Goal: Task Accomplishment & Management: Complete application form

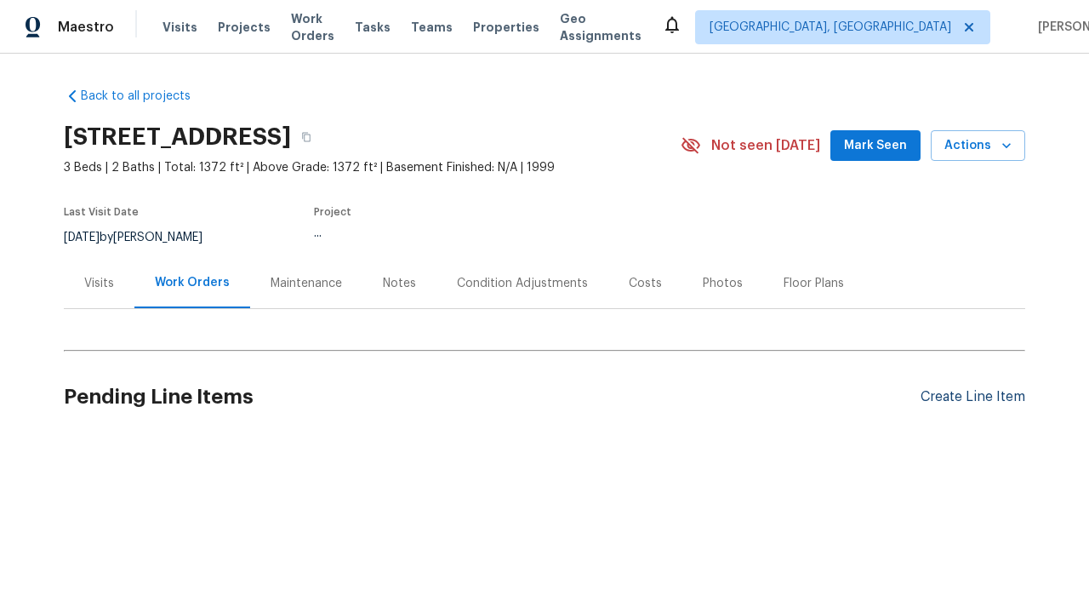
click at [973, 397] on div "Create Line Item" at bounding box center [973, 397] width 105 height 16
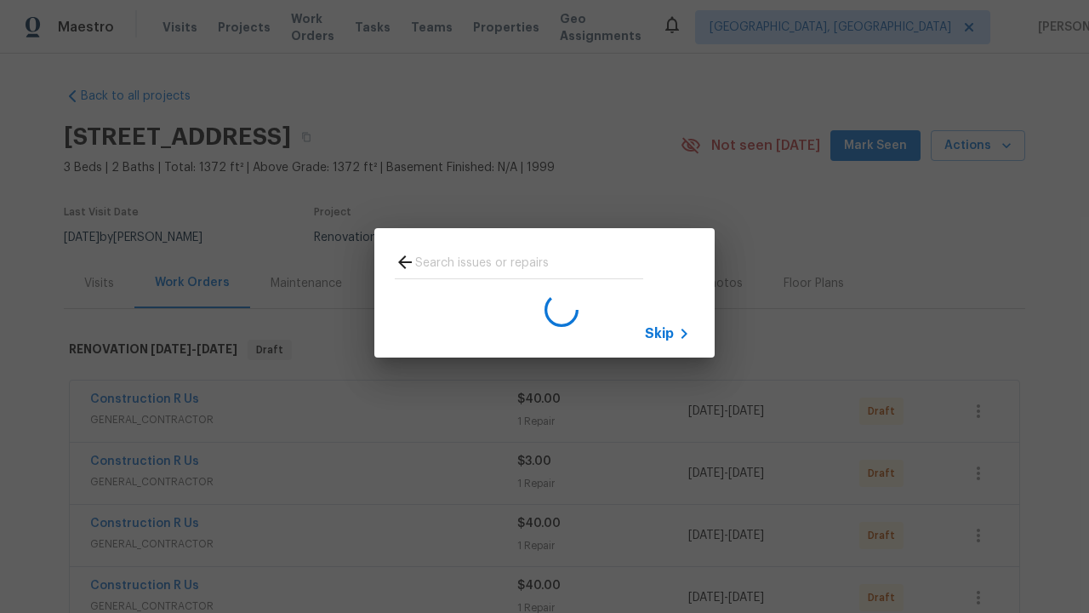
click at [659, 333] on span "Skip" at bounding box center [659, 333] width 29 height 17
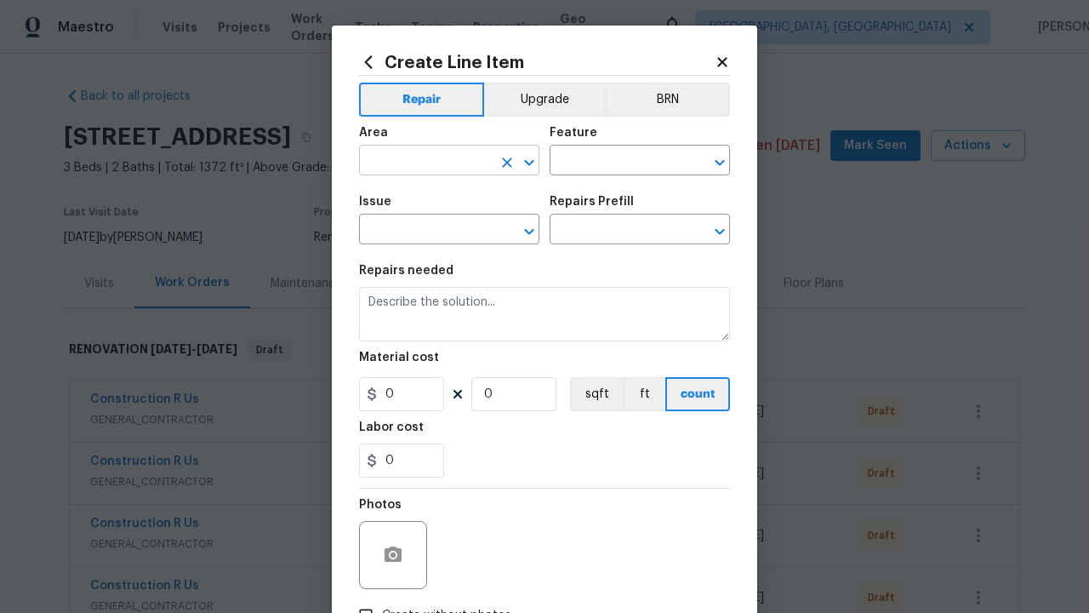
click at [425, 162] on input "text" at bounding box center [425, 162] width 133 height 26
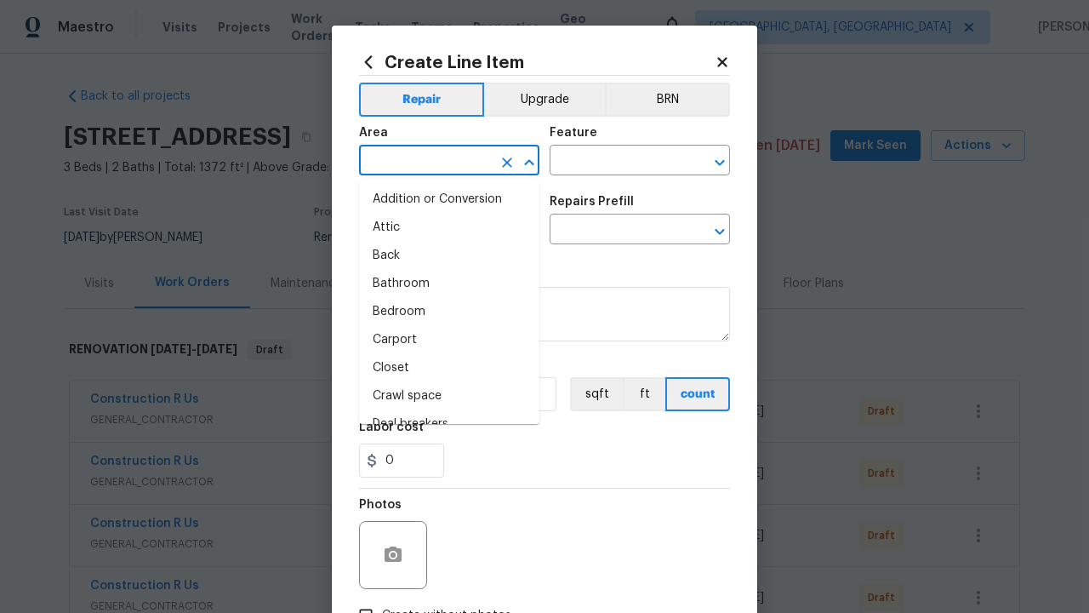
type input "Bedroom"
click at [449, 311] on li "Bedroom" at bounding box center [449, 312] width 180 height 28
type input "Bedroom"
click at [616, 162] on input "text" at bounding box center [616, 162] width 133 height 26
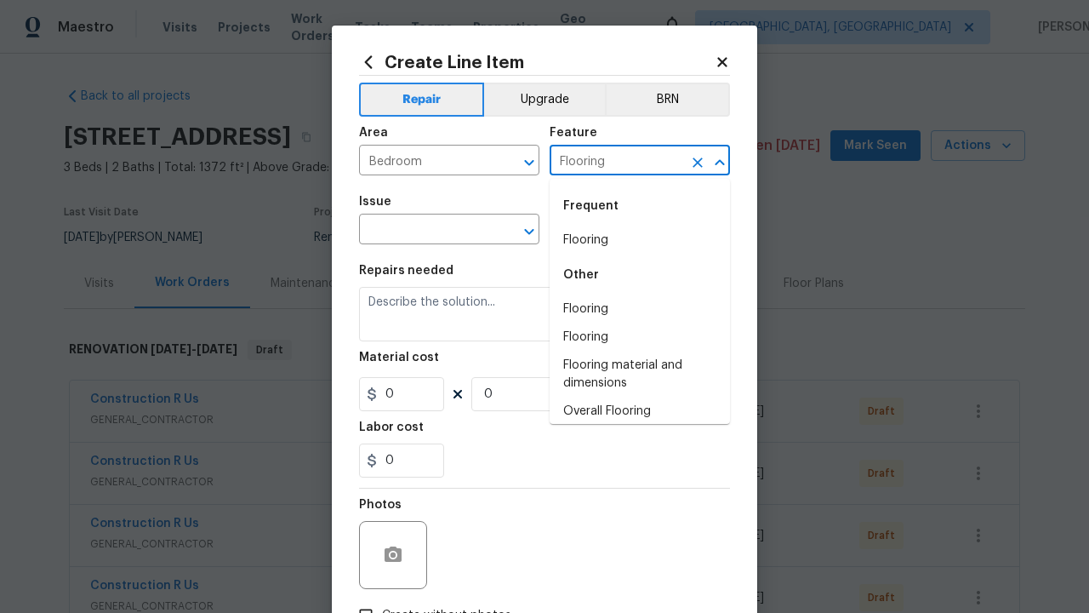
click at [640, 240] on li "Flooring" at bounding box center [640, 240] width 180 height 28
type input "Flooring"
click at [425, 231] on input "text" at bounding box center [425, 231] width 133 height 26
type input "Wallpaper"
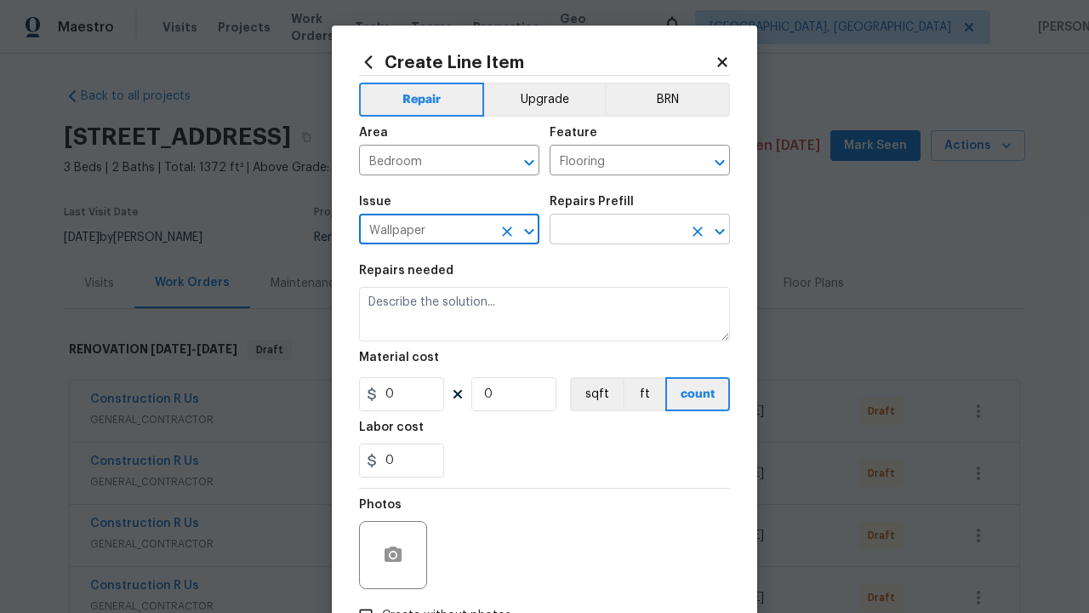
type input "Wallpaper"
click at [616, 231] on input "text" at bounding box center [616, 231] width 133 height 26
type input "Remove"
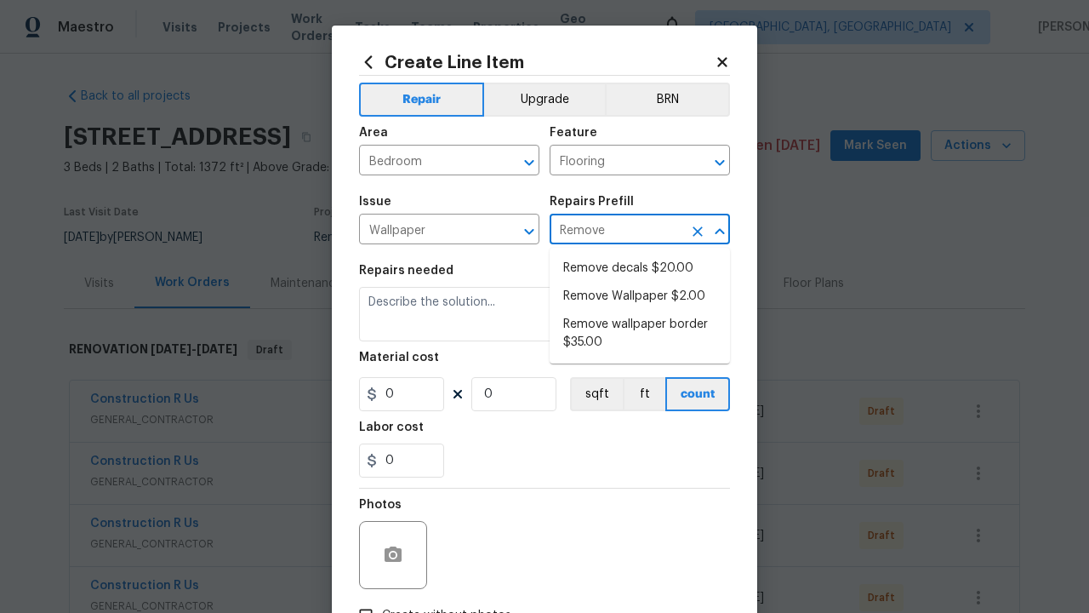
click at [640, 268] on li "Remove decals $20.00" at bounding box center [640, 268] width 180 height 28
type input "Walls and Ceiling"
type input "Remove decals $20.00"
type textarea "Remove decals from door/wall/ceiling"
type input "20"
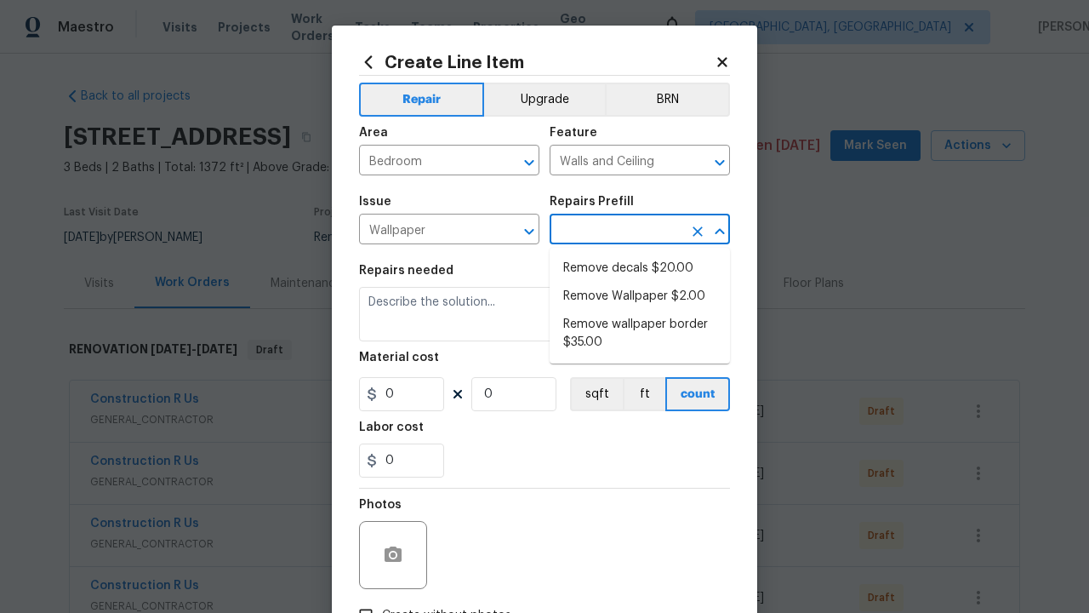
type input "1"
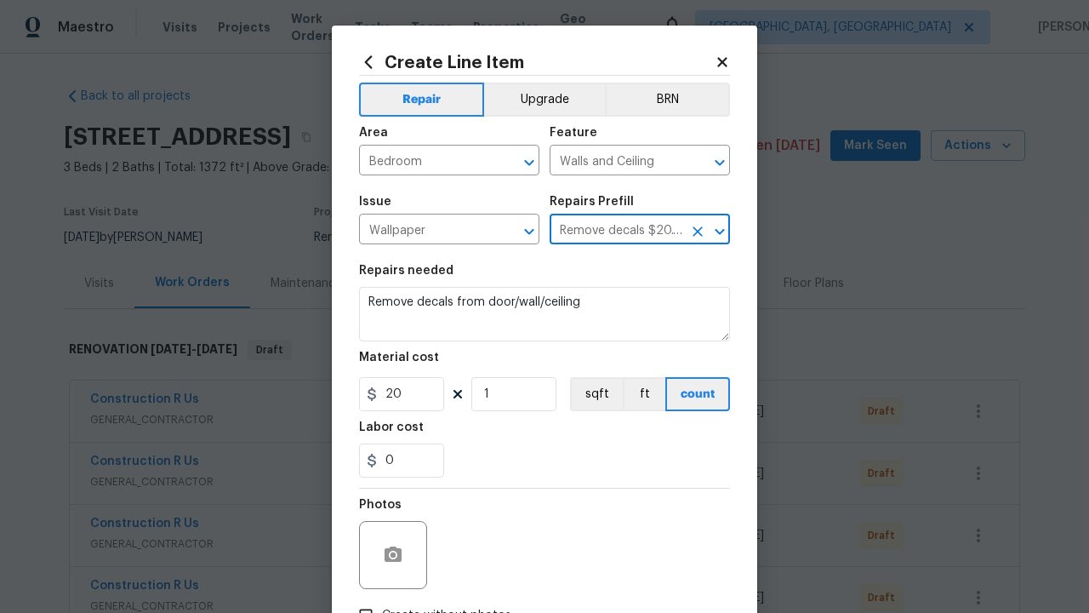
type input "Remove decals $20.00"
type input "2"
click at [595, 394] on button "sqft" at bounding box center [596, 394] width 53 height 34
click at [366, 599] on input "Create without photos" at bounding box center [366, 615] width 32 height 32
checkbox input "true"
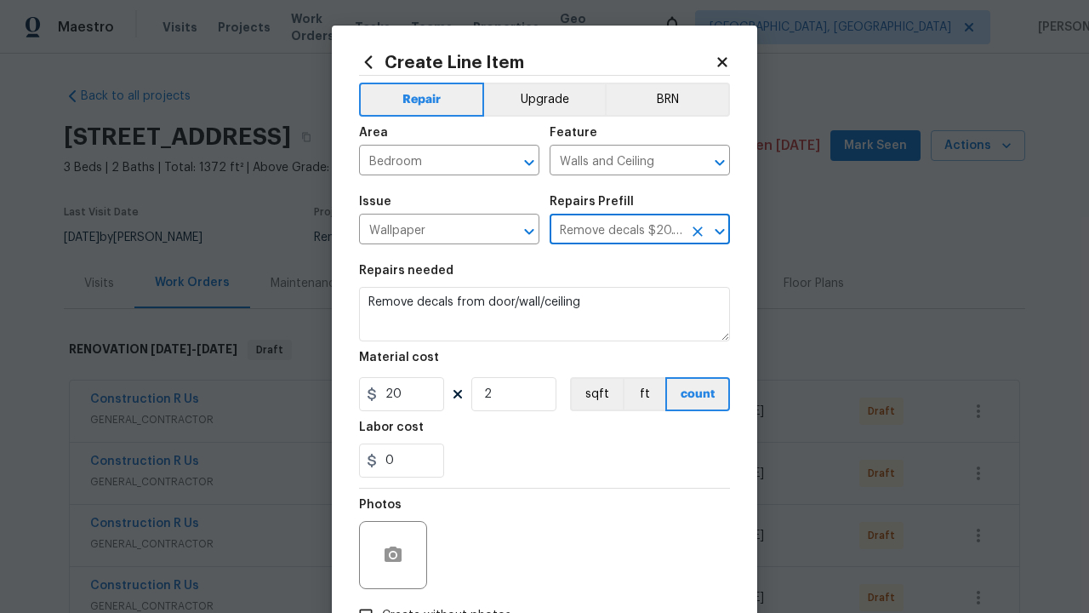
scroll to position [19, 0]
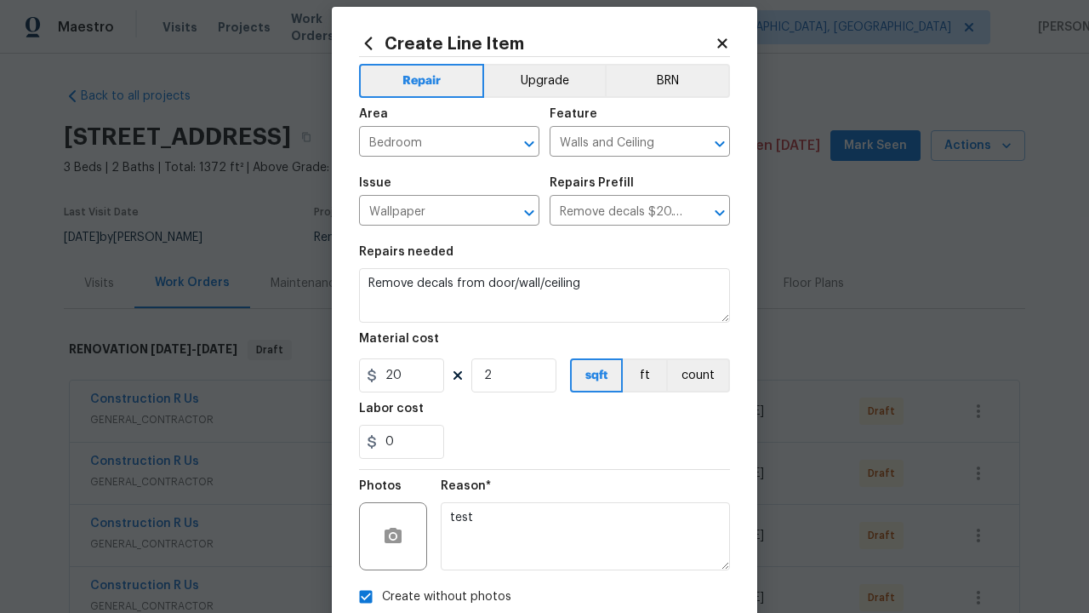
type textarea "test"
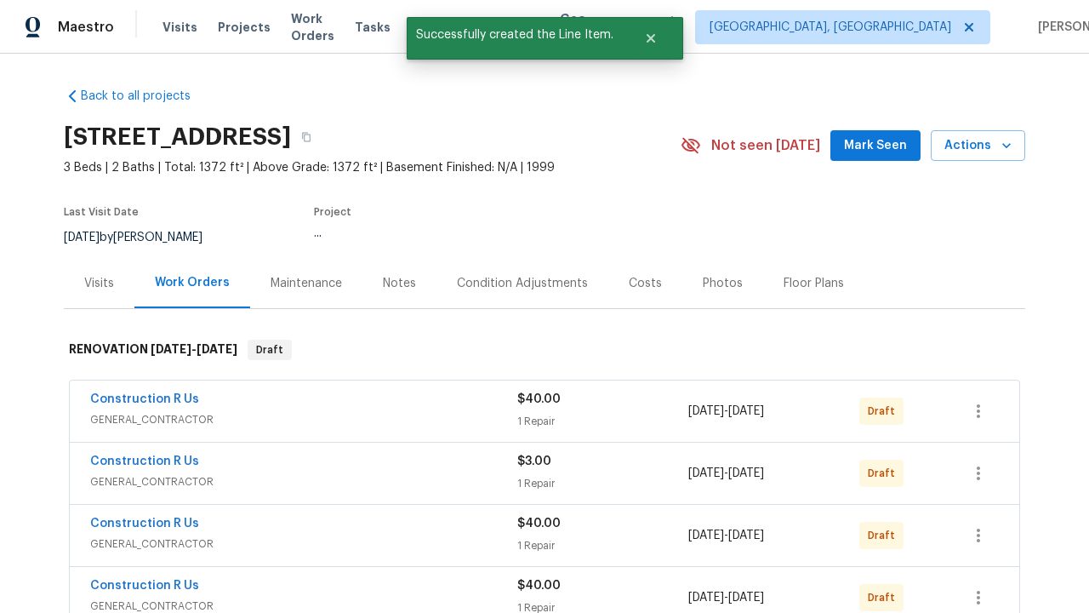
checkbox input "true"
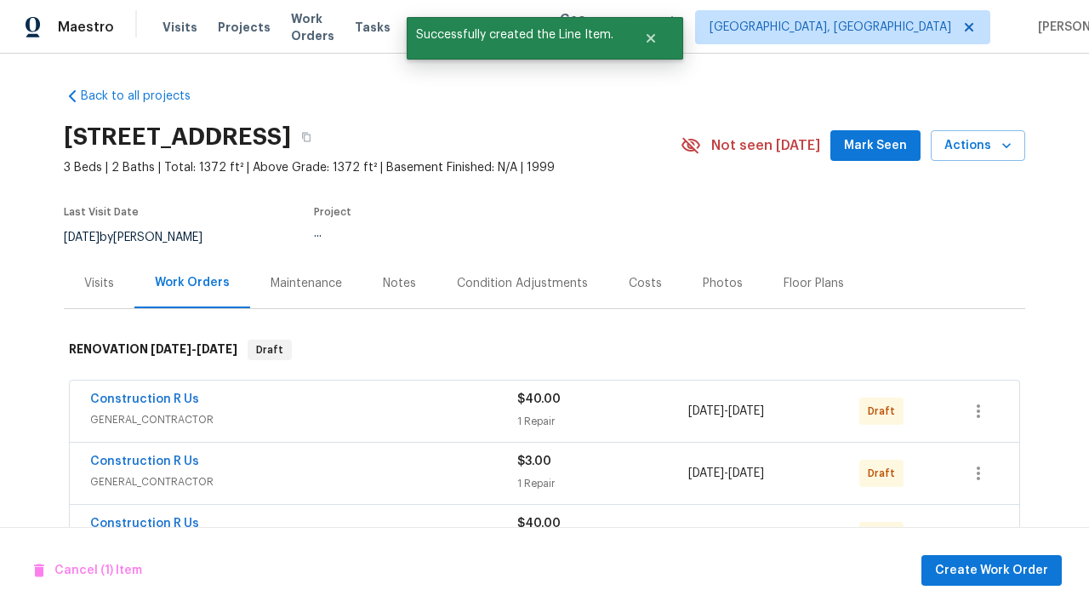
click at [995, 569] on span "Create Work Order" at bounding box center [991, 570] width 113 height 21
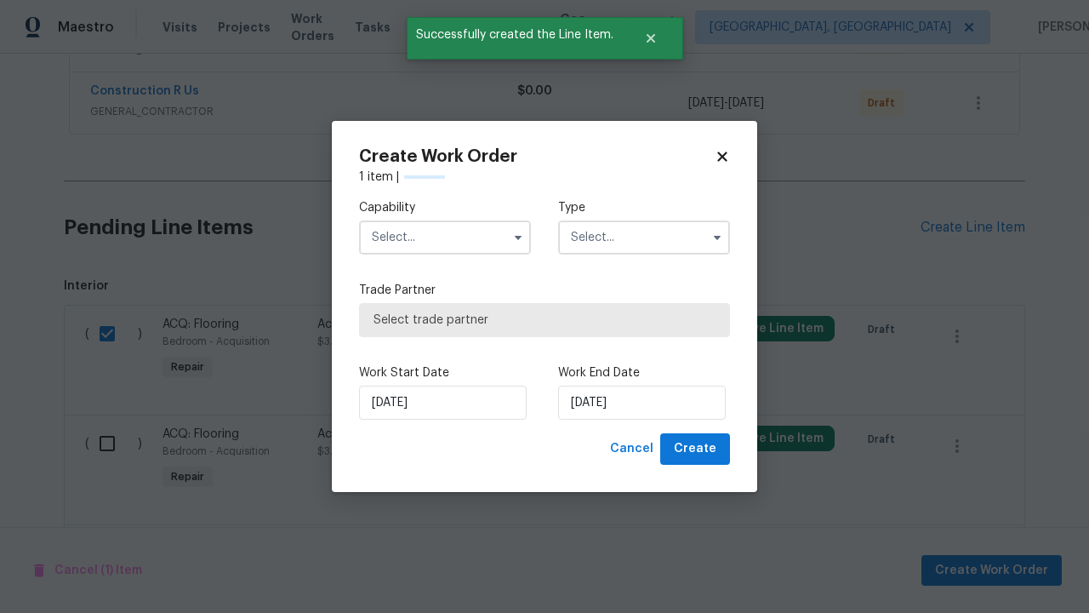
click at [445, 220] on input "text" at bounding box center [445, 237] width 172 height 34
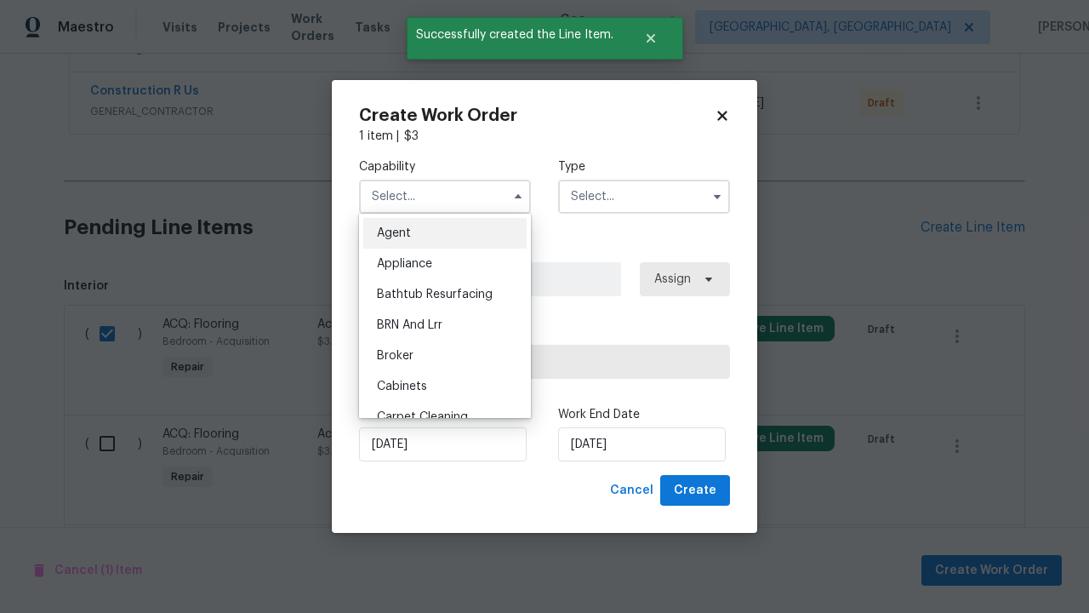
type input "General Contractor"
click at [644, 196] on input "text" at bounding box center [644, 197] width 172 height 34
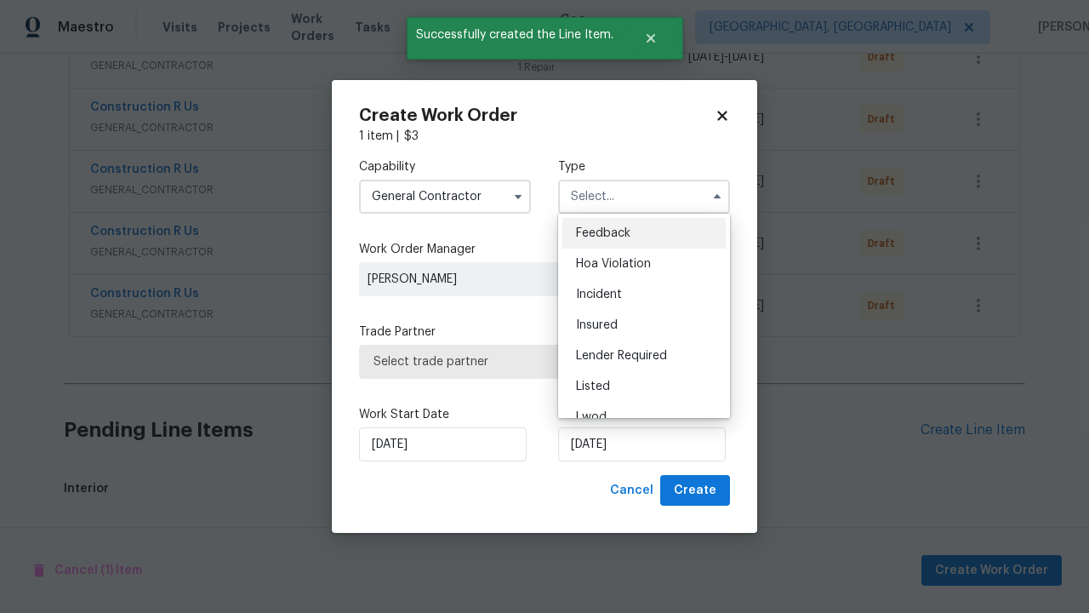
click at [607, 503] on span "Renovation" at bounding box center [607, 509] width 63 height 12
type input "Renovation"
click at [532, 361] on span "Select trade partner" at bounding box center [545, 361] width 342 height 17
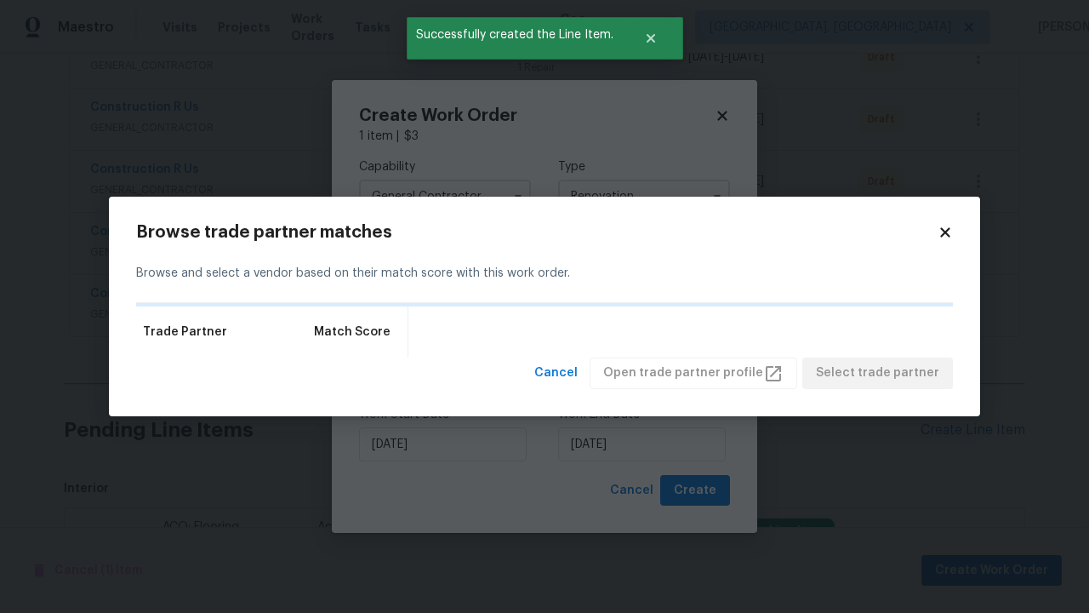
scroll to position [2234, 0]
click at [882, 384] on span "Select trade partner" at bounding box center [877, 373] width 123 height 21
click at [697, 490] on span "Create" at bounding box center [695, 490] width 43 height 21
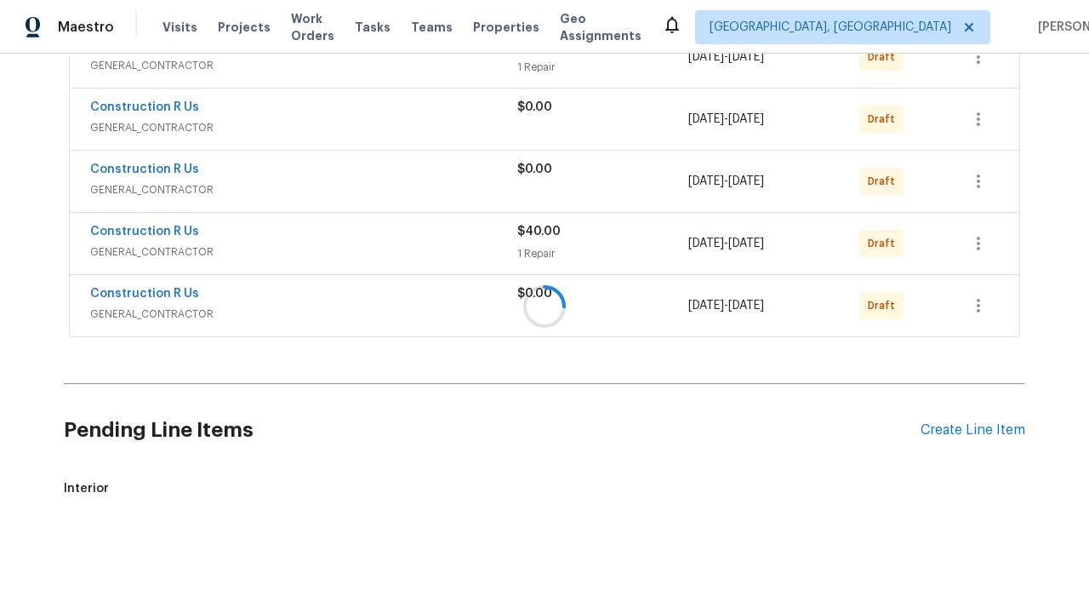
click at [979, 312] on icon "button" at bounding box center [978, 306] width 3 height 14
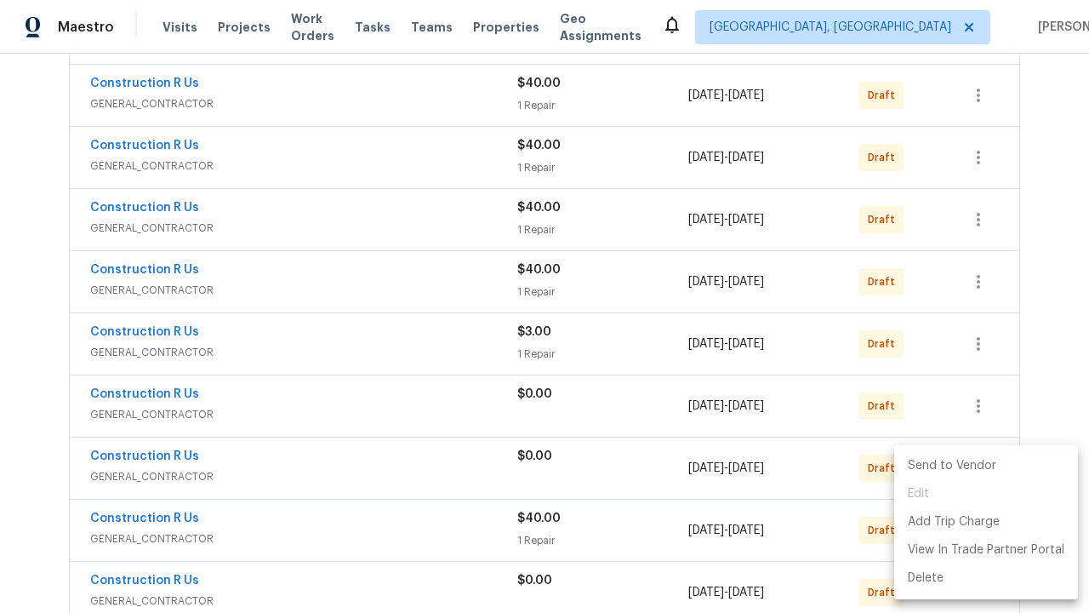
click at [985, 465] on li "Send to Vendor" at bounding box center [986, 466] width 184 height 28
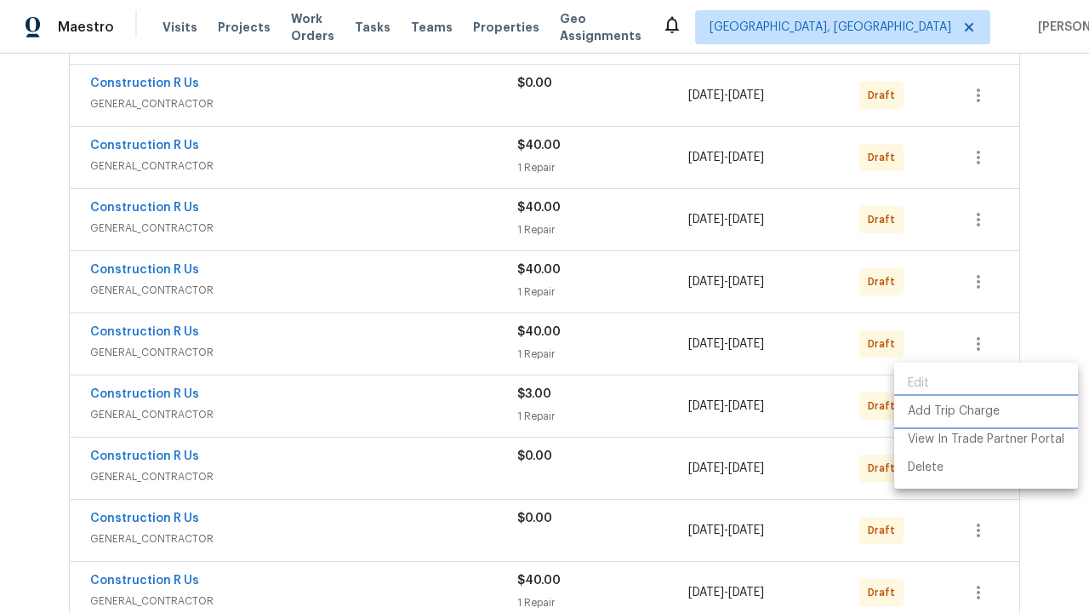
scroll to position [0, 0]
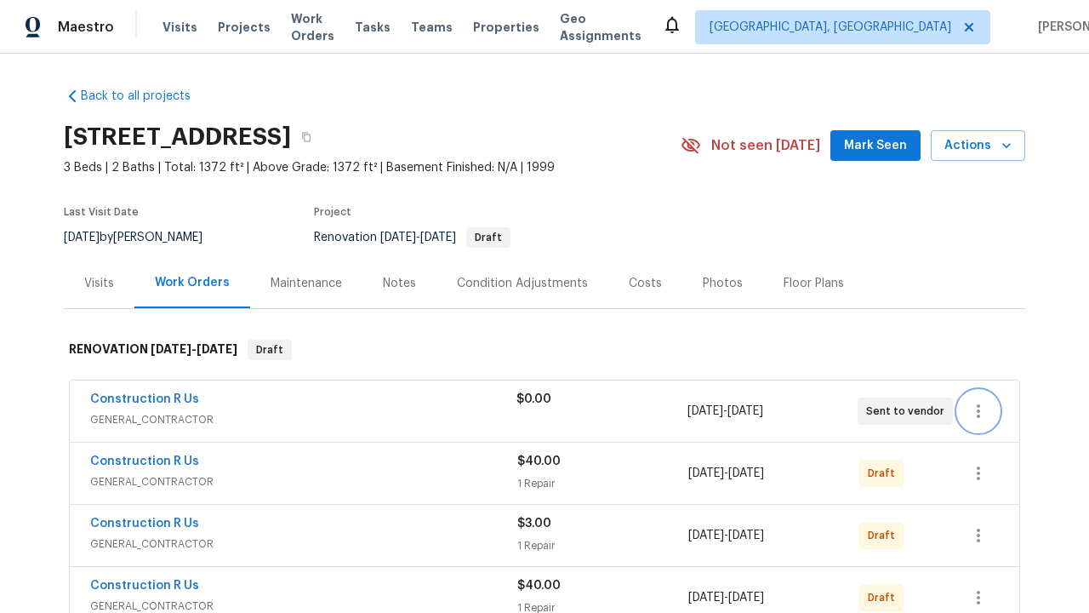
click at [979, 411] on icon "button" at bounding box center [978, 411] width 3 height 14
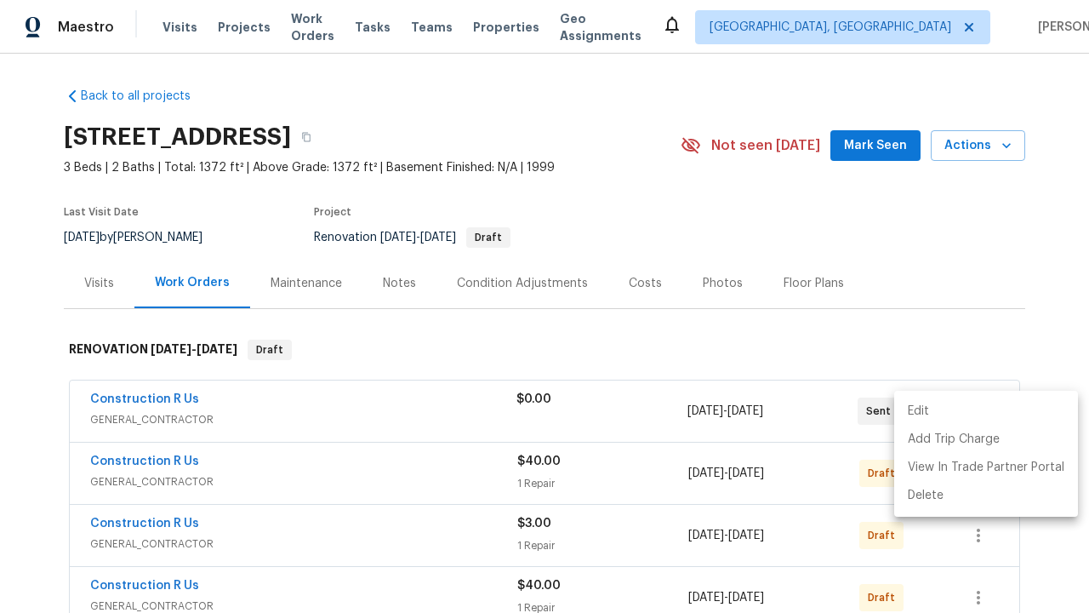
click at [985, 495] on li "Delete" at bounding box center [986, 496] width 184 height 28
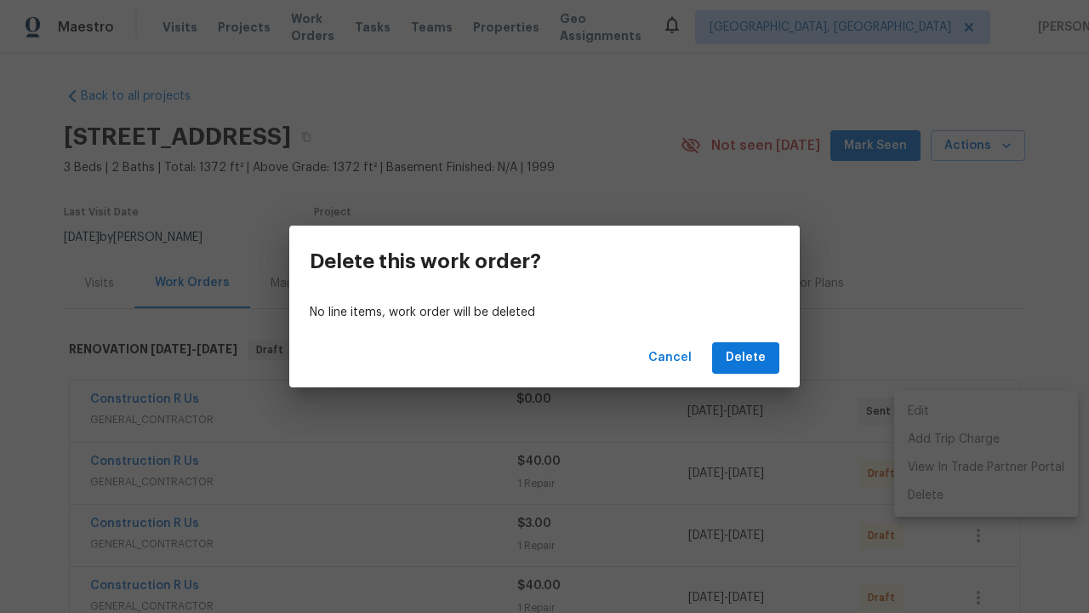
click at [747, 357] on span "Delete" at bounding box center [746, 357] width 40 height 21
